Goal: Transaction & Acquisition: Purchase product/service

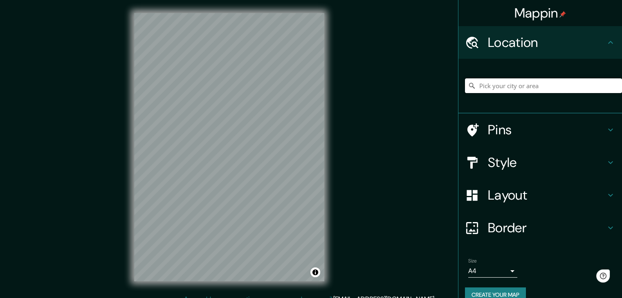
drag, startPoint x: 490, startPoint y: 84, endPoint x: 488, endPoint y: 134, distance: 50.7
click at [490, 83] on input "Pick your city or area" at bounding box center [543, 85] width 157 height 15
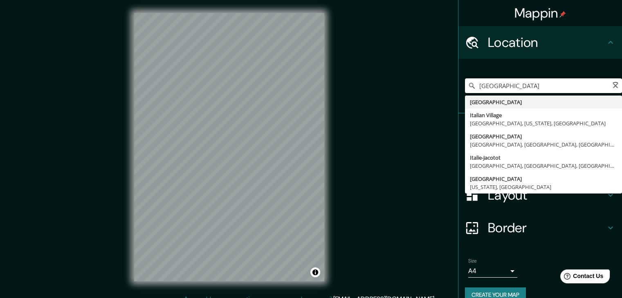
type input "[GEOGRAPHIC_DATA]"
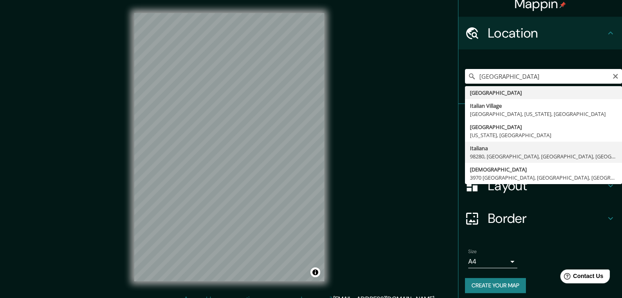
scroll to position [14, 0]
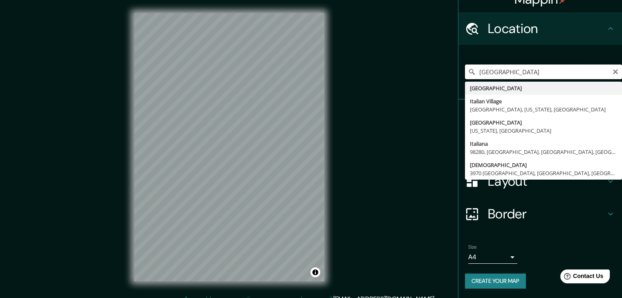
click at [608, 75] on input "[GEOGRAPHIC_DATA]" at bounding box center [543, 72] width 157 height 15
click at [612, 69] on icon "Clear" at bounding box center [615, 72] width 7 height 7
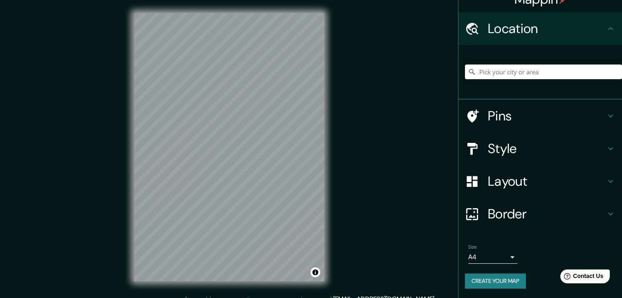
click at [516, 123] on h4 "Pins" at bounding box center [547, 116] width 118 height 16
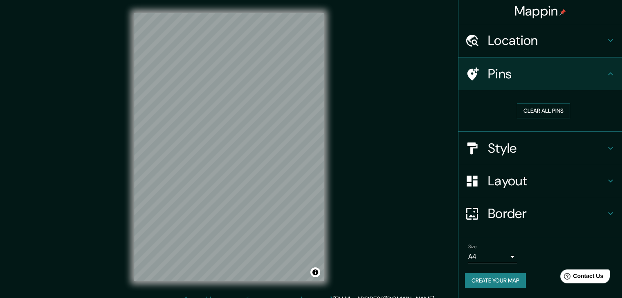
scroll to position [2, 0]
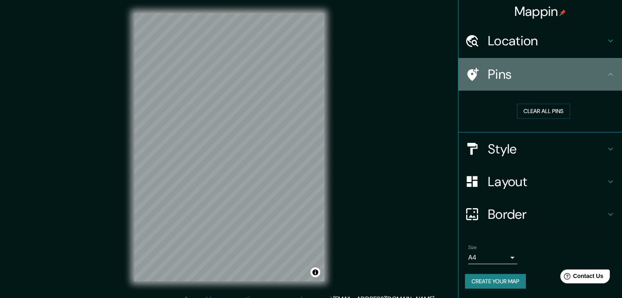
drag, startPoint x: 531, startPoint y: 70, endPoint x: 528, endPoint y: 66, distance: 5.3
click at [531, 70] on h4 "Pins" at bounding box center [547, 74] width 118 height 16
click at [524, 59] on div "Pins" at bounding box center [539, 74] width 163 height 33
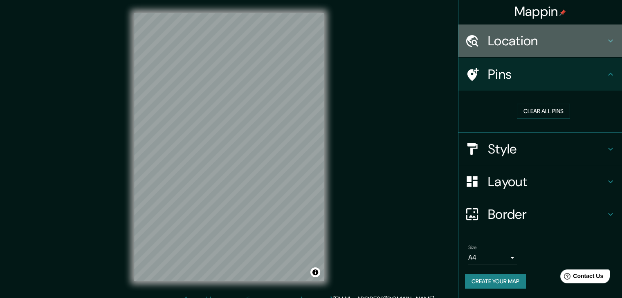
click at [525, 43] on h4 "Location" at bounding box center [547, 41] width 118 height 16
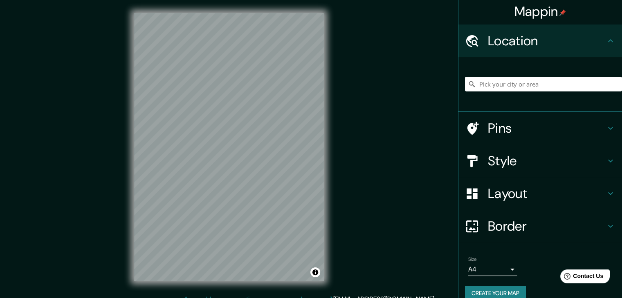
click at [523, 74] on div "[GEOGRAPHIC_DATA] [GEOGRAPHIC_DATA] [GEOGRAPHIC_DATA], [US_STATE], [GEOGRAPHIC_…" at bounding box center [543, 84] width 157 height 41
click at [521, 77] on input "Pick your city or area" at bounding box center [543, 84] width 157 height 15
type input "[GEOGRAPHIC_DATA]"
click at [467, 83] on icon at bounding box center [471, 84] width 8 height 8
click at [579, 85] on input "[GEOGRAPHIC_DATA]" at bounding box center [543, 84] width 157 height 15
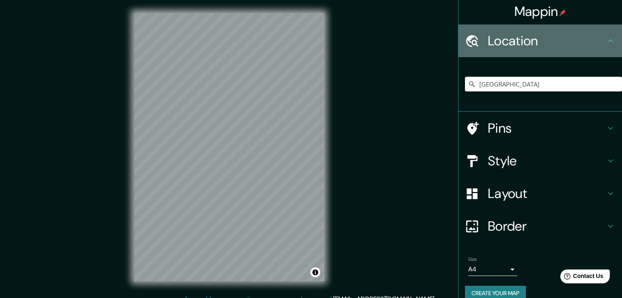
click at [599, 48] on div "Location" at bounding box center [539, 41] width 163 height 33
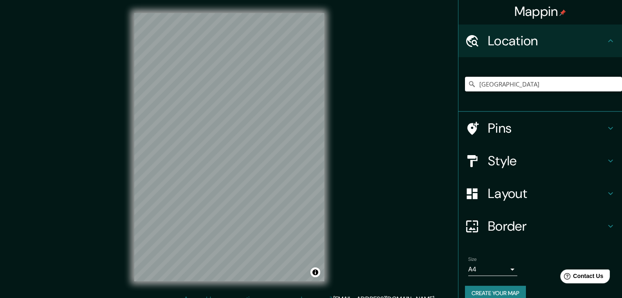
click at [592, 86] on input "[GEOGRAPHIC_DATA]" at bounding box center [543, 84] width 157 height 15
click at [574, 100] on div "[GEOGRAPHIC_DATA]" at bounding box center [543, 84] width 157 height 41
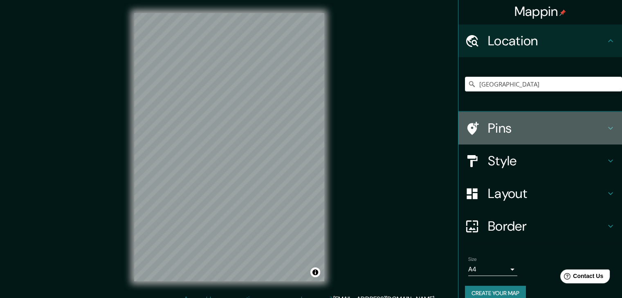
click at [515, 121] on h4 "Pins" at bounding box center [547, 128] width 118 height 16
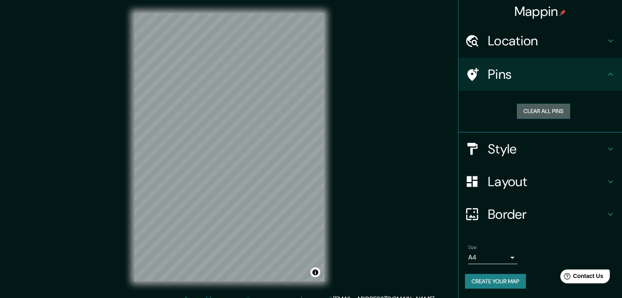
click at [524, 108] on button "Clear all pins" at bounding box center [543, 111] width 53 height 15
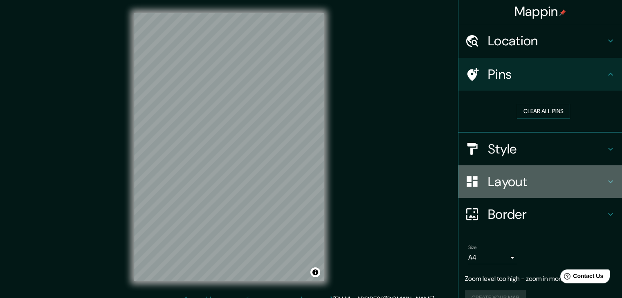
drag, startPoint x: 494, startPoint y: 180, endPoint x: 492, endPoint y: 174, distance: 6.3
click at [493, 178] on h4 "Layout" at bounding box center [547, 182] width 118 height 16
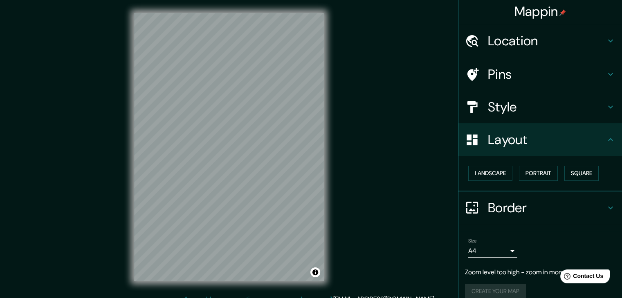
click at [510, 112] on h4 "Style" at bounding box center [547, 107] width 118 height 16
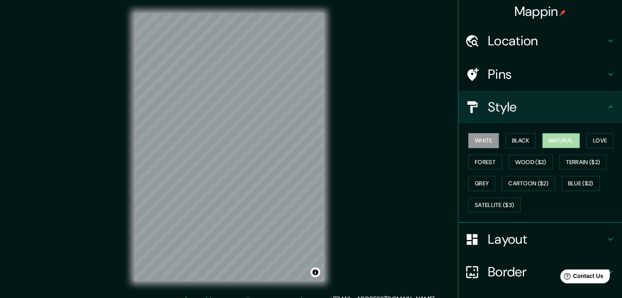
click at [551, 144] on button "Natural" at bounding box center [561, 140] width 38 height 15
click at [603, 142] on button "Love" at bounding box center [599, 140] width 27 height 15
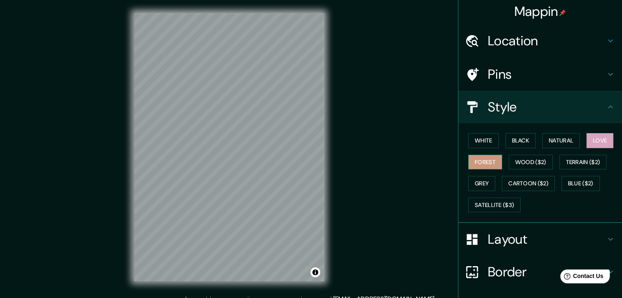
click at [475, 165] on button "Forest" at bounding box center [485, 162] width 34 height 15
click at [516, 141] on button "Black" at bounding box center [520, 140] width 31 height 15
click at [586, 135] on button "Love" at bounding box center [599, 140] width 27 height 15
click at [568, 138] on button "Natural" at bounding box center [561, 140] width 38 height 15
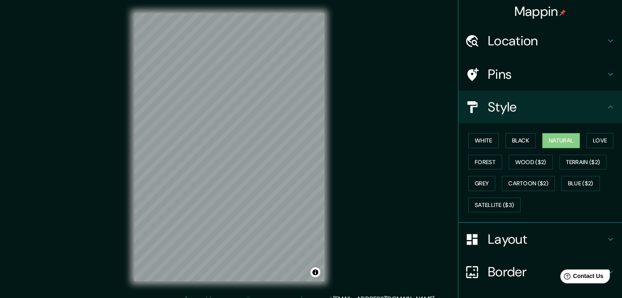
click at [523, 97] on div "Style" at bounding box center [539, 107] width 163 height 33
click at [529, 232] on h4 "Layout" at bounding box center [547, 239] width 118 height 16
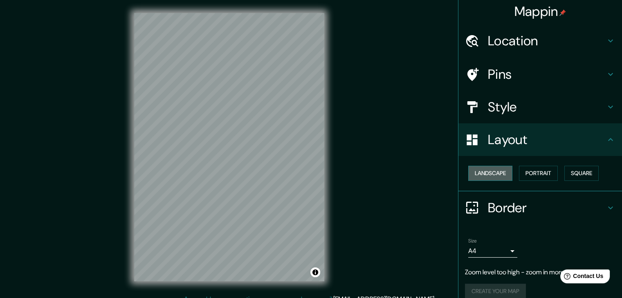
click at [489, 173] on button "Landscape" at bounding box center [490, 173] width 44 height 15
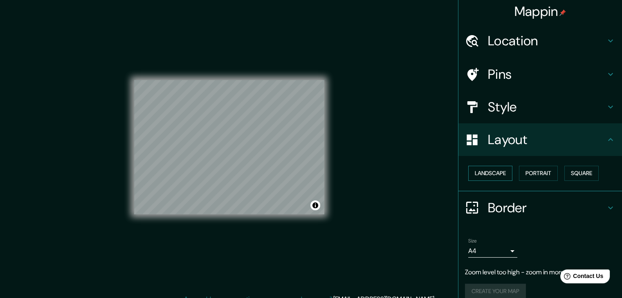
click at [506, 175] on button "Landscape" at bounding box center [490, 173] width 44 height 15
click at [547, 176] on button "Portrait" at bounding box center [538, 173] width 39 height 15
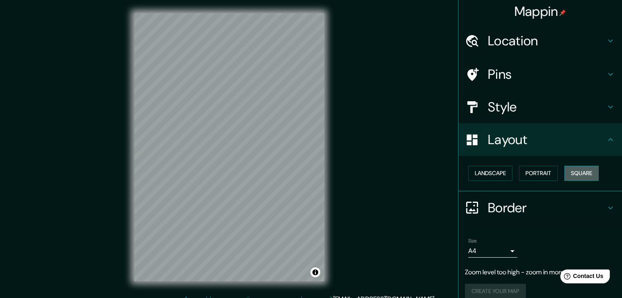
click at [578, 173] on button "Square" at bounding box center [581, 173] width 34 height 15
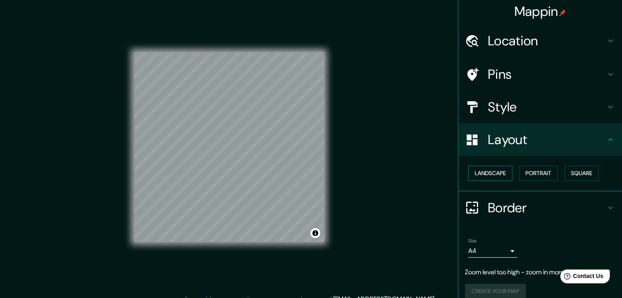
drag, startPoint x: 465, startPoint y: 165, endPoint x: 477, endPoint y: 169, distance: 13.1
click at [465, 165] on div "Landscape [GEOGRAPHIC_DATA]" at bounding box center [543, 174] width 157 height 22
click at [480, 172] on button "Landscape" at bounding box center [490, 173] width 44 height 15
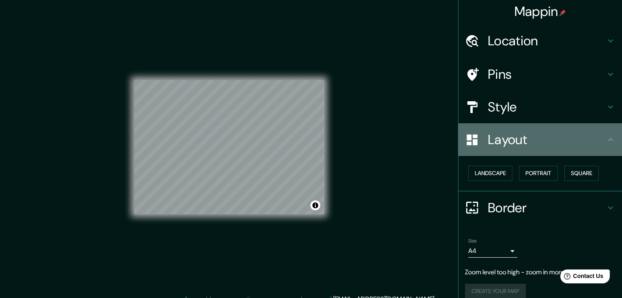
click at [561, 144] on h4 "Layout" at bounding box center [547, 140] width 118 height 16
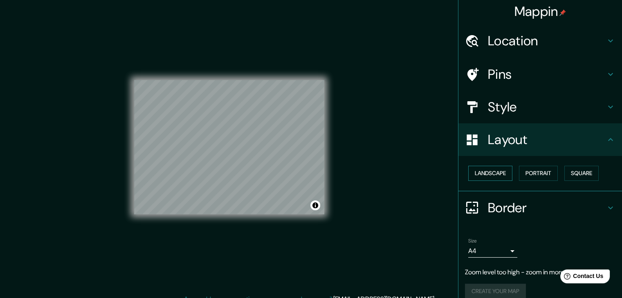
click at [473, 177] on button "Landscape" at bounding box center [490, 173] width 44 height 15
click at [521, 172] on button "Portrait" at bounding box center [538, 173] width 39 height 15
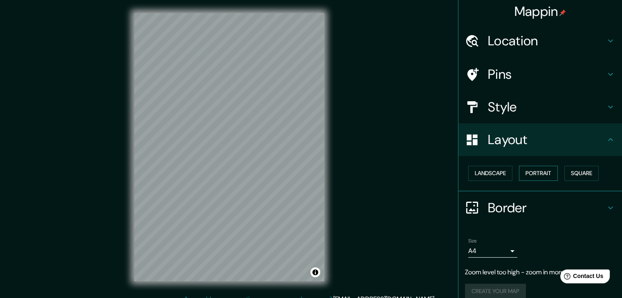
click at [521, 172] on button "Portrait" at bounding box center [538, 173] width 39 height 15
click at [556, 125] on div "Layout" at bounding box center [539, 139] width 163 height 33
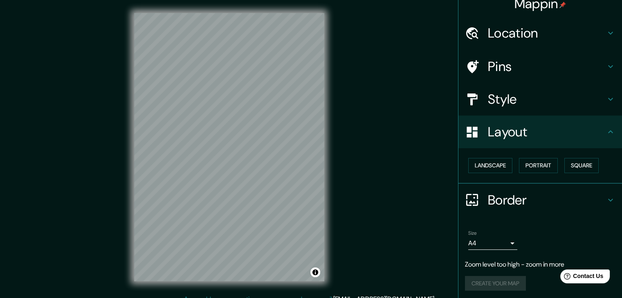
scroll to position [11, 0]
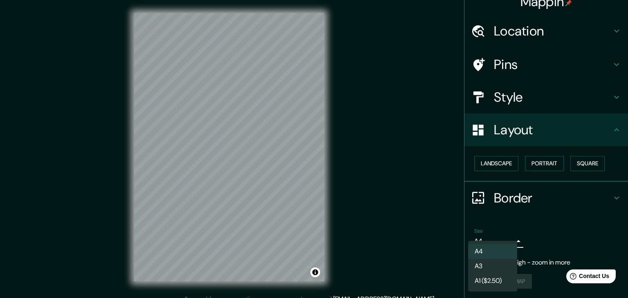
click at [497, 234] on body "Mappin Location [GEOGRAPHIC_DATA] Pins Style Layout Landscape Portrait Square B…" at bounding box center [314, 149] width 628 height 298
click at [506, 286] on li "A1 ($2.50)" at bounding box center [492, 281] width 49 height 15
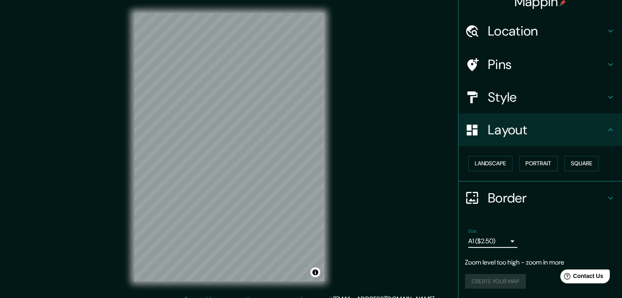
click at [503, 239] on body "Mappin Location [GEOGRAPHIC_DATA] Pins Style Layout Landscape Portrait Square B…" at bounding box center [311, 149] width 622 height 298
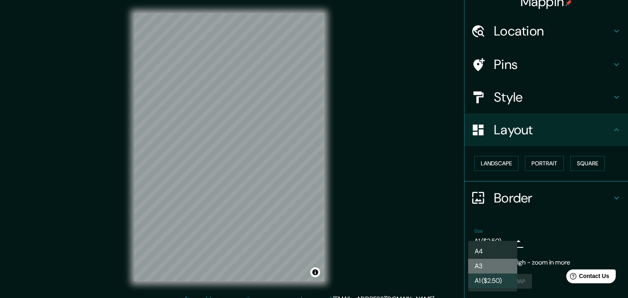
click at [492, 262] on li "A3" at bounding box center [492, 266] width 49 height 15
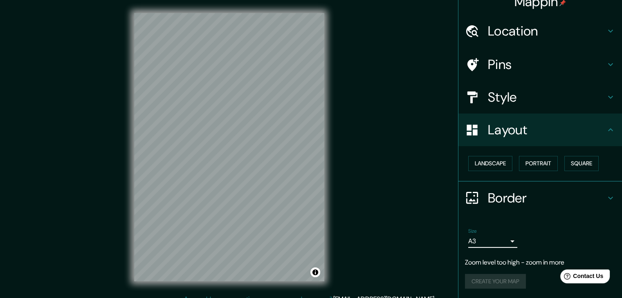
click at [501, 242] on body "Mappin Location [GEOGRAPHIC_DATA] Pins Style Layout Landscape Portrait Square B…" at bounding box center [311, 149] width 622 height 298
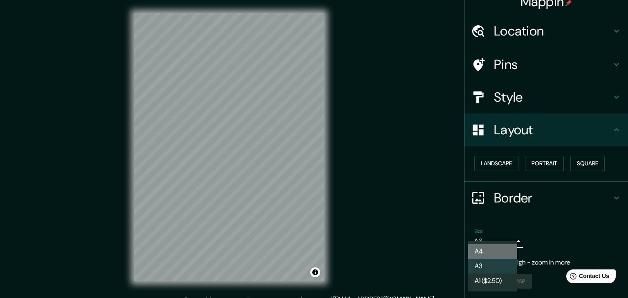
click at [496, 255] on li "A4" at bounding box center [492, 251] width 49 height 15
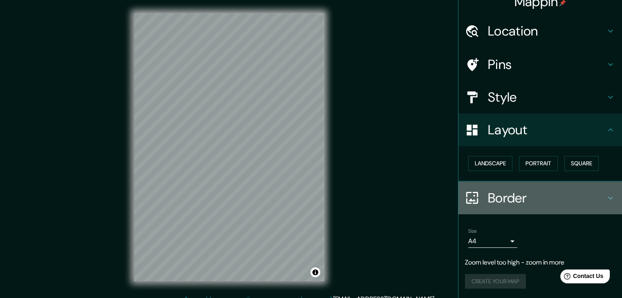
click at [535, 195] on h4 "Border" at bounding box center [547, 198] width 118 height 16
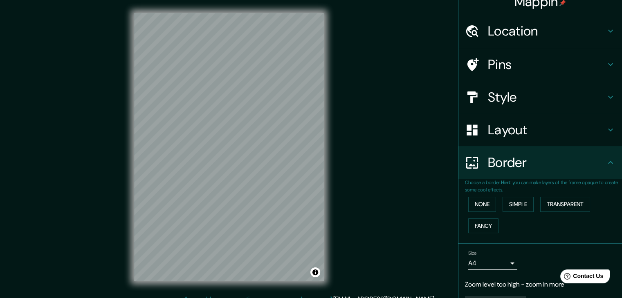
click at [523, 166] on h4 "Border" at bounding box center [547, 162] width 118 height 16
click at [480, 208] on button "None" at bounding box center [482, 204] width 28 height 15
click at [513, 203] on button "Simple" at bounding box center [517, 204] width 31 height 15
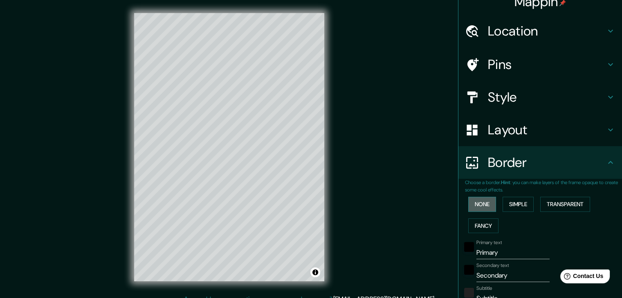
click at [468, 200] on button "None" at bounding box center [482, 204] width 28 height 15
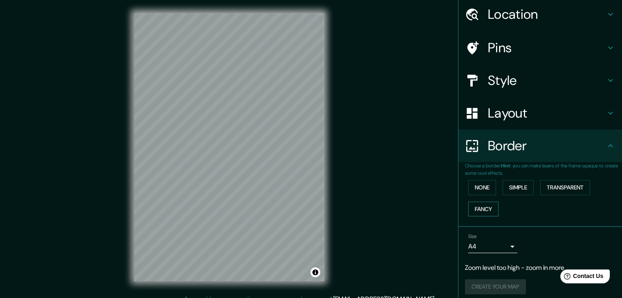
scroll to position [34, 0]
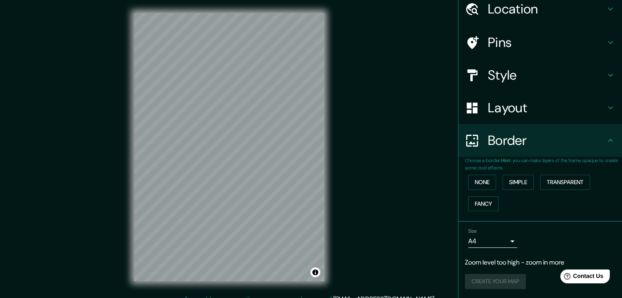
click at [495, 107] on h4 "Layout" at bounding box center [547, 108] width 118 height 16
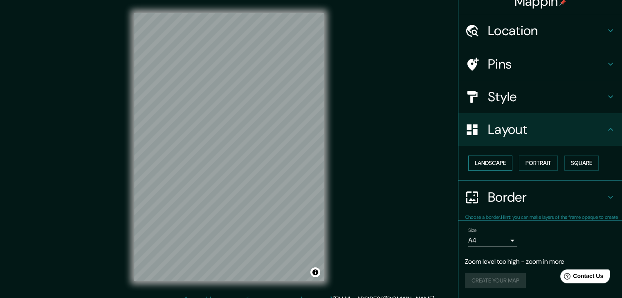
scroll to position [11, 0]
click at [494, 170] on button "Landscape" at bounding box center [490, 163] width 44 height 15
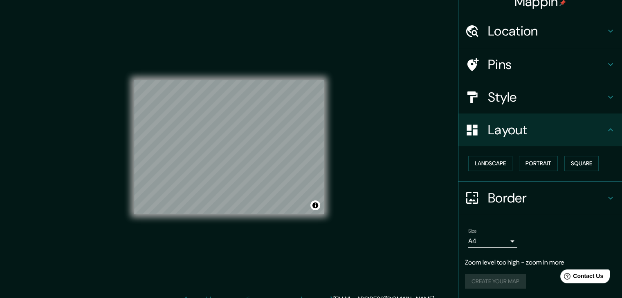
click at [214, 235] on div "© Mapbox © OpenStreetMap Improve this map" at bounding box center [229, 147] width 190 height 268
click at [284, 249] on div "© Mapbox © OpenStreetMap Improve this map" at bounding box center [229, 147] width 190 height 268
click at [254, 70] on div "© Mapbox © OpenStreetMap Improve this map" at bounding box center [229, 147] width 190 height 268
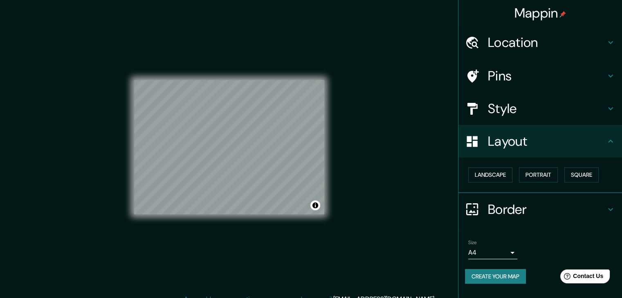
scroll to position [0, 0]
click at [167, 216] on div "© Mapbox © OpenStreetMap Improve this map" at bounding box center [229, 147] width 190 height 268
click at [327, 193] on div "© Mapbox © OpenStreetMap Improve this map" at bounding box center [229, 147] width 216 height 295
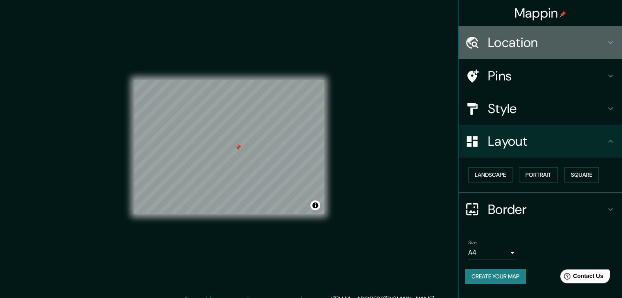
click at [488, 43] on h4 "Location" at bounding box center [547, 42] width 118 height 16
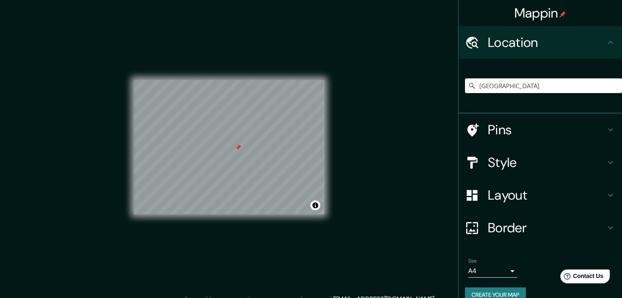
click at [489, 126] on h4 "Pins" at bounding box center [547, 130] width 118 height 16
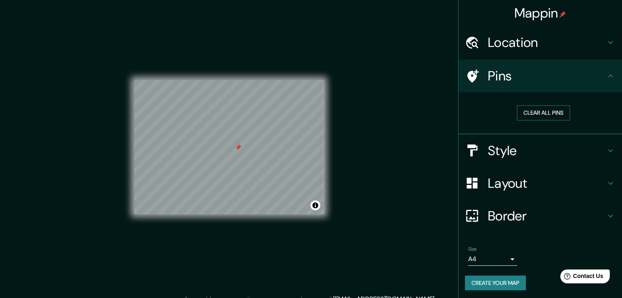
click at [525, 114] on button "Clear all pins" at bounding box center [543, 112] width 53 height 15
click at [497, 95] on div "Clear all pins" at bounding box center [539, 113] width 163 height 42
click at [492, 70] on h4 "Pins" at bounding box center [547, 76] width 118 height 16
click at [494, 47] on h4 "Location" at bounding box center [547, 42] width 118 height 16
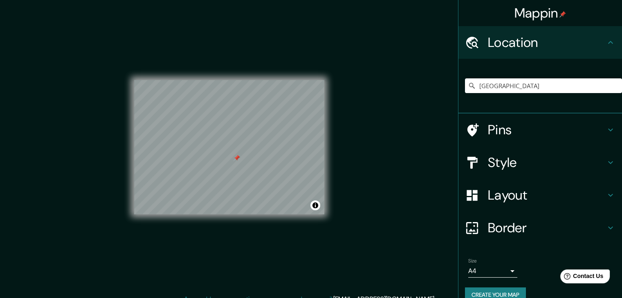
click at [495, 47] on h4 "Location" at bounding box center [547, 42] width 118 height 16
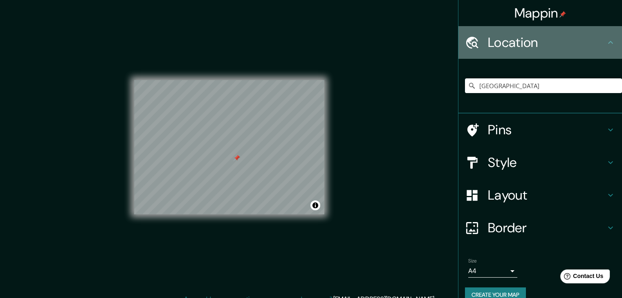
click at [564, 39] on h4 "Location" at bounding box center [547, 42] width 118 height 16
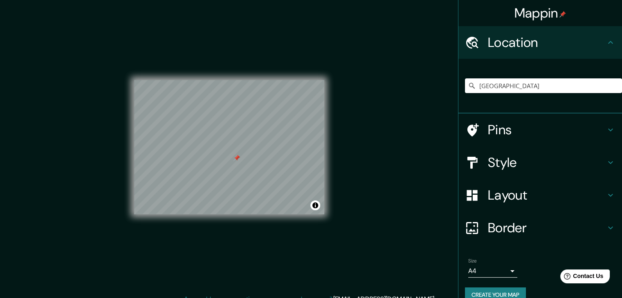
click at [597, 130] on h4 "Pins" at bounding box center [547, 130] width 118 height 16
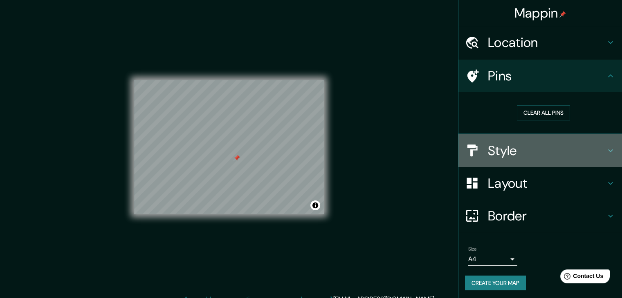
click at [595, 143] on h4 "Style" at bounding box center [547, 151] width 118 height 16
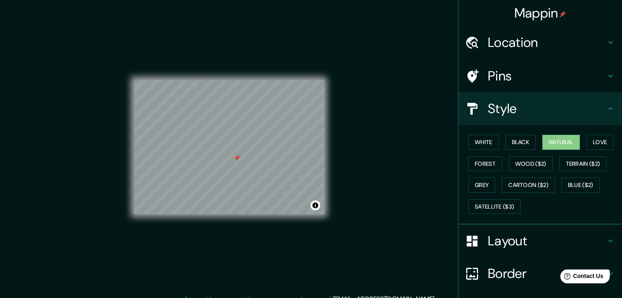
click at [593, 117] on div "Style" at bounding box center [539, 108] width 163 height 33
click at [578, 85] on div "Pins" at bounding box center [539, 76] width 163 height 33
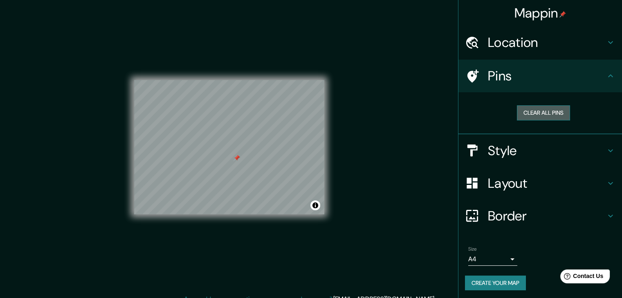
click at [546, 115] on button "Clear all pins" at bounding box center [543, 112] width 53 height 15
click at [606, 74] on icon at bounding box center [610, 76] width 10 height 10
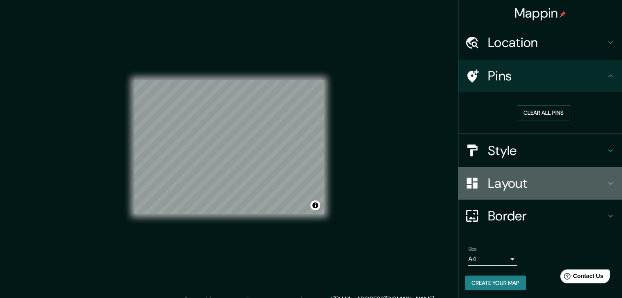
click at [568, 184] on h4 "Layout" at bounding box center [547, 183] width 118 height 16
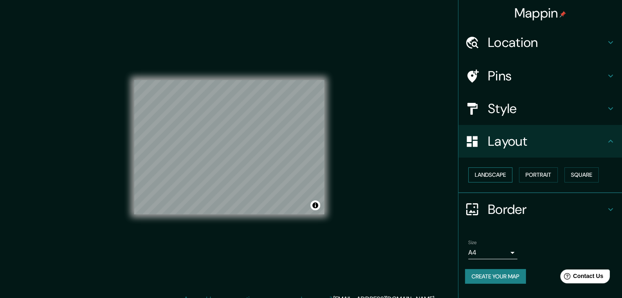
click at [495, 177] on button "Landscape" at bounding box center [490, 175] width 44 height 15
click at [537, 174] on button "Portrait" at bounding box center [538, 175] width 39 height 15
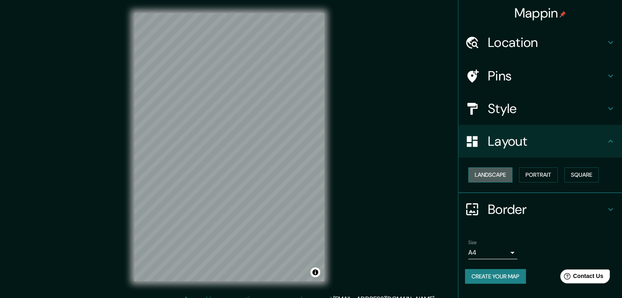
click at [500, 178] on button "Landscape" at bounding box center [490, 175] width 44 height 15
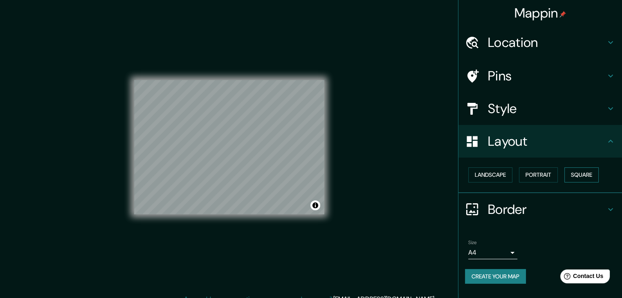
click at [575, 171] on button "Square" at bounding box center [581, 175] width 34 height 15
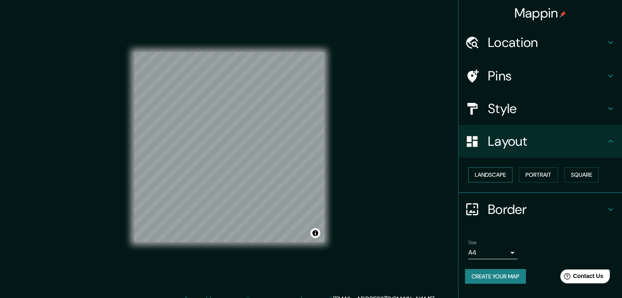
click at [497, 174] on button "Landscape" at bounding box center [490, 175] width 44 height 15
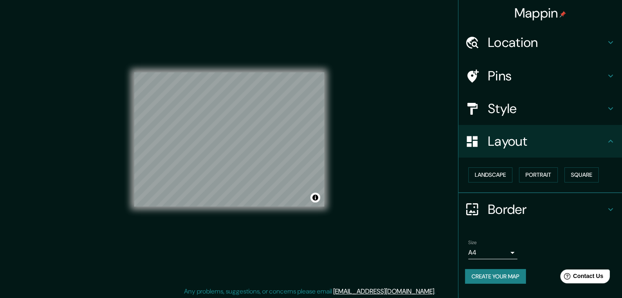
scroll to position [9, 0]
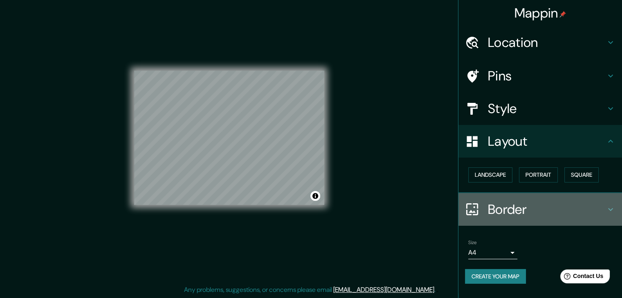
click at [517, 204] on h4 "Border" at bounding box center [547, 209] width 118 height 16
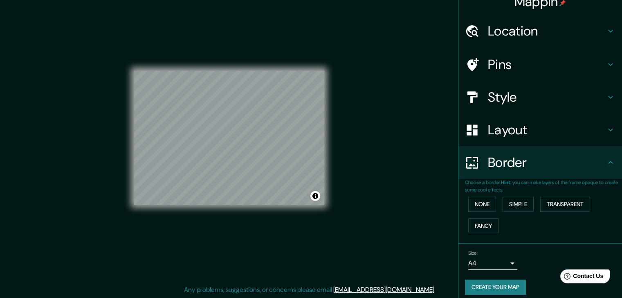
scroll to position [17, 0]
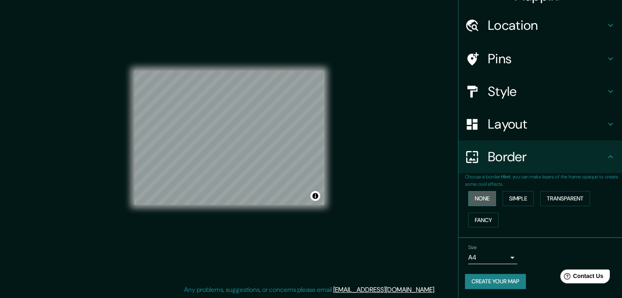
click at [481, 200] on button "None" at bounding box center [482, 198] width 28 height 15
click at [508, 196] on button "Simple" at bounding box center [517, 198] width 31 height 15
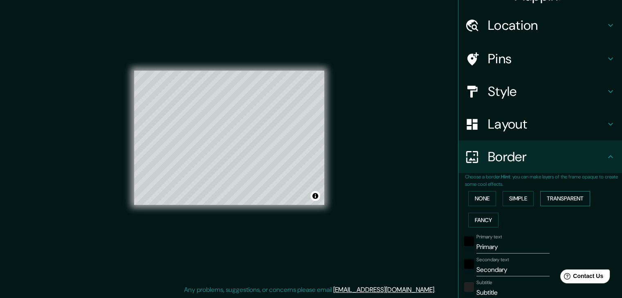
click at [550, 201] on button "Transparent" at bounding box center [565, 198] width 50 height 15
click at [473, 218] on button "Fancy" at bounding box center [483, 220] width 30 height 15
click at [477, 195] on button "None" at bounding box center [482, 198] width 28 height 15
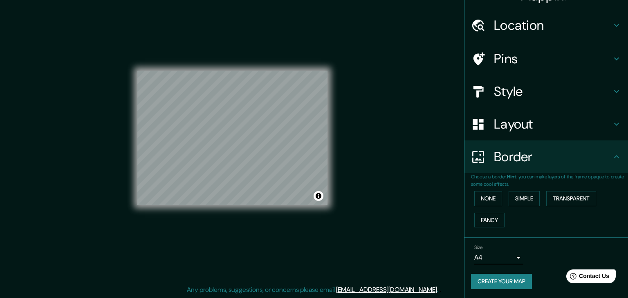
click at [489, 254] on body "Mappin Location [GEOGRAPHIC_DATA] Pins Style Layout Border Choose a border. Hin…" at bounding box center [314, 140] width 628 height 298
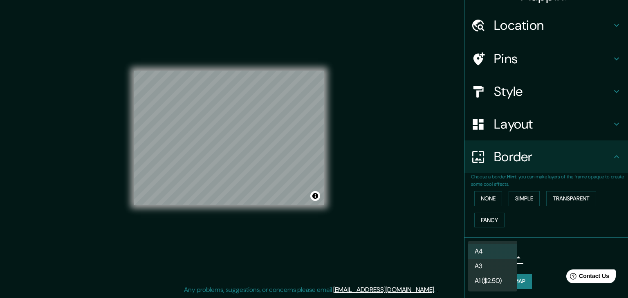
click at [493, 259] on li "A3" at bounding box center [492, 266] width 49 height 15
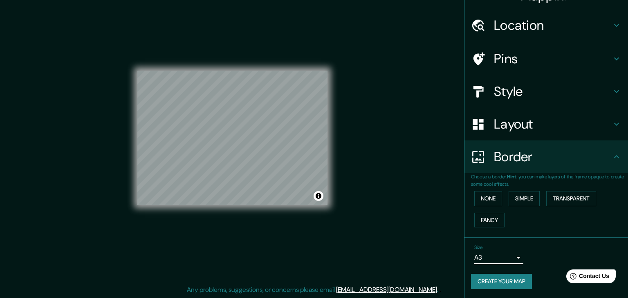
click at [494, 256] on body "Mappin Location [GEOGRAPHIC_DATA] Pins Style Layout Border Choose a border. Hin…" at bounding box center [314, 140] width 628 height 298
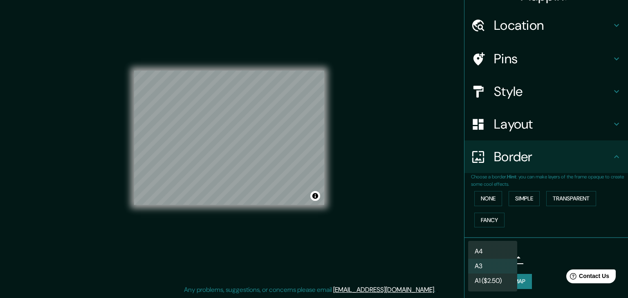
click at [493, 264] on li "A3" at bounding box center [492, 266] width 49 height 15
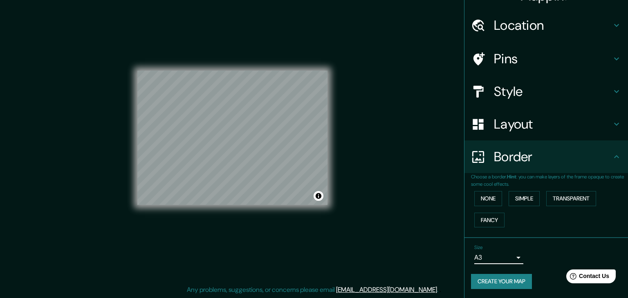
click at [496, 257] on body "Mappin Location [GEOGRAPHIC_DATA] Pins Style Layout Border Choose a border. Hin…" at bounding box center [314, 140] width 628 height 298
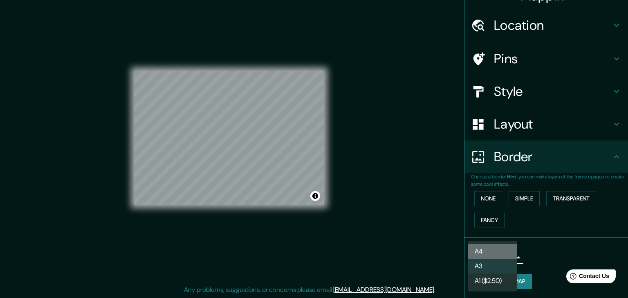
click at [496, 251] on li "A4" at bounding box center [492, 251] width 49 height 15
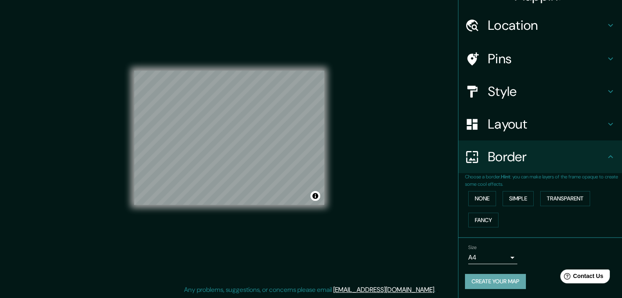
click at [516, 278] on button "Create your map" at bounding box center [495, 281] width 61 height 15
click at [465, 270] on div "Size A4 single Create your map" at bounding box center [540, 269] width 150 height 54
click at [465, 275] on button "Create your map" at bounding box center [495, 281] width 61 height 15
click at [465, 275] on div "Create your map" at bounding box center [540, 281] width 150 height 15
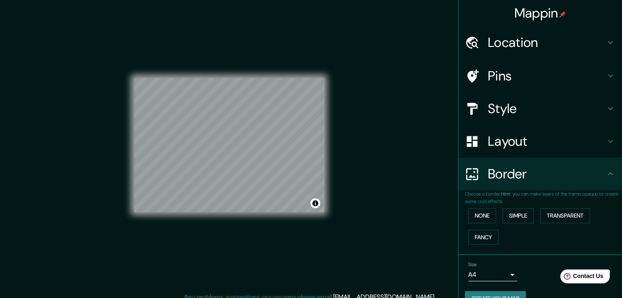
scroll to position [0, 0]
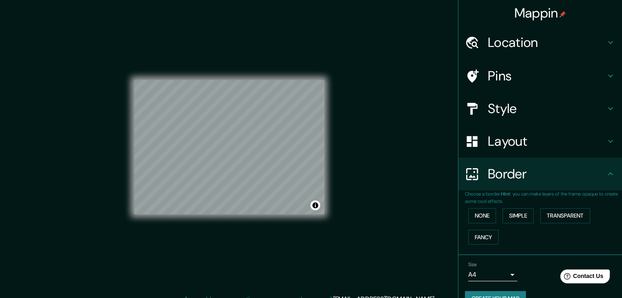
click at [560, 174] on h4 "Border" at bounding box center [547, 174] width 118 height 16
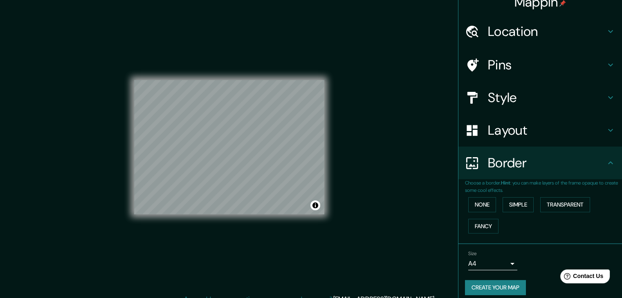
scroll to position [17, 0]
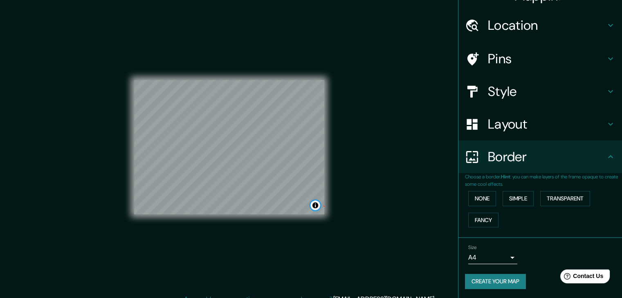
click at [316, 210] on button "Toggle attribution" at bounding box center [315, 206] width 10 height 10
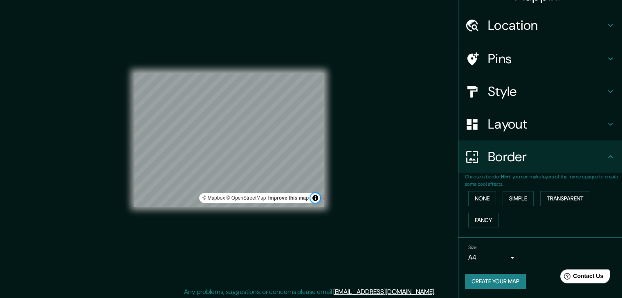
scroll to position [9, 0]
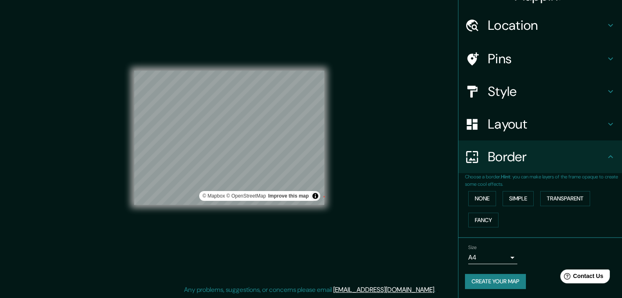
click at [306, 237] on div "© Mapbox © OpenStreetMap Improve this map" at bounding box center [229, 138] width 190 height 268
click at [465, 283] on button "Create your map" at bounding box center [495, 281] width 61 height 15
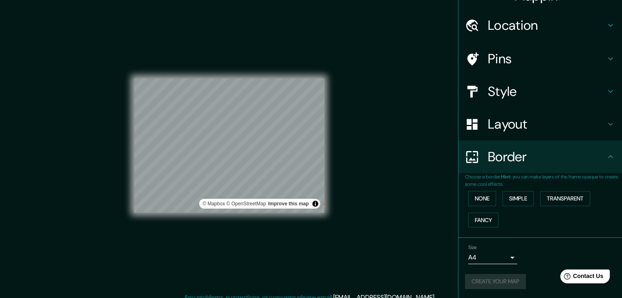
scroll to position [0, 0]
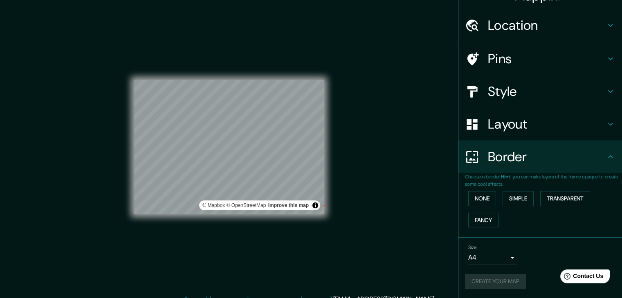
click at [373, 148] on div "Mappin Location [GEOGRAPHIC_DATA] Pins Style Layout Border Choose a border. Hin…" at bounding box center [311, 154] width 622 height 308
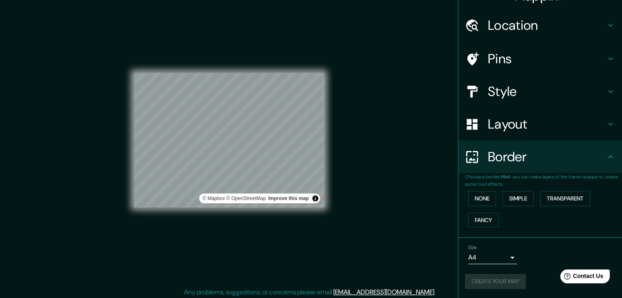
scroll to position [9, 0]
